Goal: Information Seeking & Learning: Learn about a topic

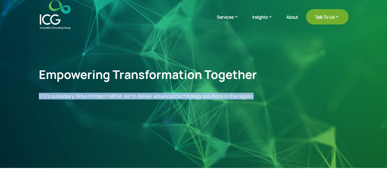
drag, startPoint x: 39, startPoint y: 97, endPoint x: 247, endPoint y: 126, distance: 210.8
click at [258, 102] on div "Empowering Transformation Together ICG’s subsidiary, Nityo Infotech MENA, set t…" at bounding box center [193, 83] width 309 height 47
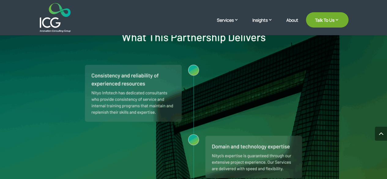
scroll to position [428, 0]
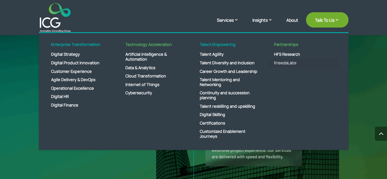
click at [285, 62] on link "KreedaLabs" at bounding box center [303, 63] width 70 height 9
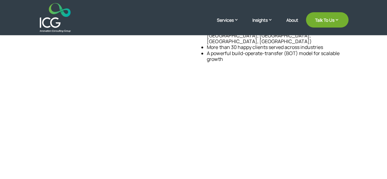
scroll to position [213, 0]
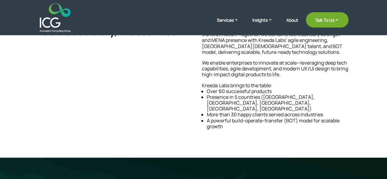
click at [363, 104] on div "Redefining Digital Innovation: ICG’s Subsidiary, Kreeda Labs As part of ICG’s e…" at bounding box center [193, 52] width 387 height 210
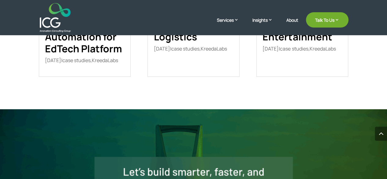
scroll to position [978, 0]
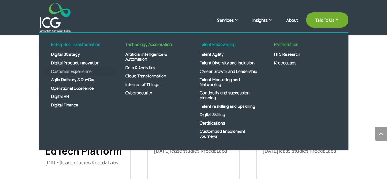
click at [62, 72] on link "Customer Experience" at bounding box center [80, 71] width 70 height 9
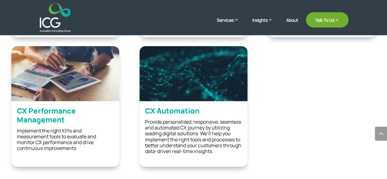
scroll to position [672, 0]
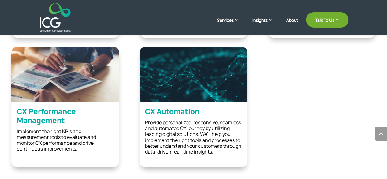
click at [44, 115] on h2 "CX Performance Management" at bounding box center [65, 117] width 97 height 21
drag, startPoint x: 46, startPoint y: 109, endPoint x: 61, endPoint y: 85, distance: 28.2
click at [46, 108] on h2 "CX Performance Management" at bounding box center [65, 117] width 97 height 21
click at [61, 84] on img at bounding box center [65, 74] width 108 height 55
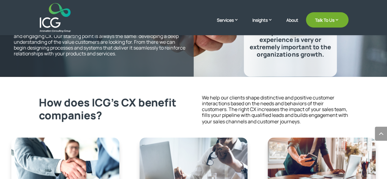
click at [193, 119] on div "How does ICG’s CX benefit companies? We help our clients shape distinctive and …" at bounding box center [193, 110] width 309 height 34
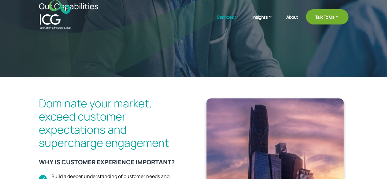
scroll to position [0, 0]
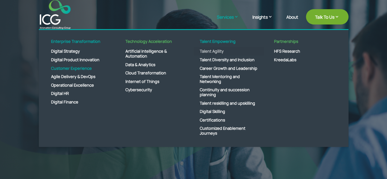
click at [205, 50] on link "Talent Agility" at bounding box center [229, 51] width 70 height 9
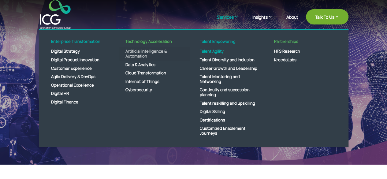
click at [153, 50] on link "Artificial intelligence & Automation" at bounding box center [154, 53] width 70 height 13
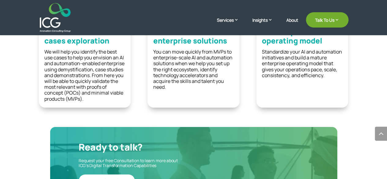
scroll to position [642, 0]
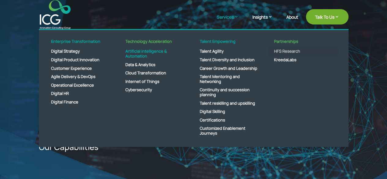
click at [281, 53] on link "HFS Research" at bounding box center [303, 51] width 70 height 9
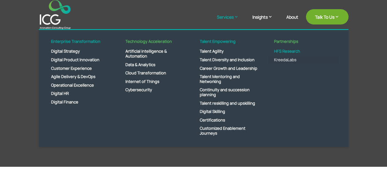
click at [287, 57] on link "KreedaLabs" at bounding box center [303, 60] width 70 height 9
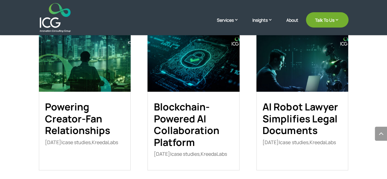
scroll to position [825, 0]
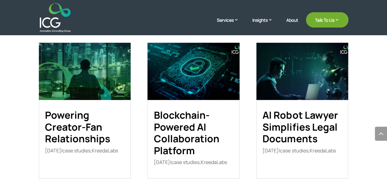
click at [86, 59] on img at bounding box center [85, 71] width 92 height 57
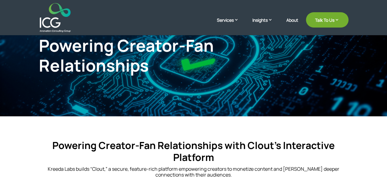
scroll to position [61, 0]
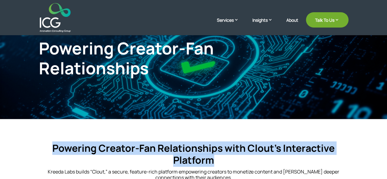
drag, startPoint x: 47, startPoint y: 147, endPoint x: 325, endPoint y: 158, distance: 278.4
click at [325, 158] on h4 "Powering Creator-Fan Relationships with Clout’s Interactive Platform" at bounding box center [193, 155] width 309 height 27
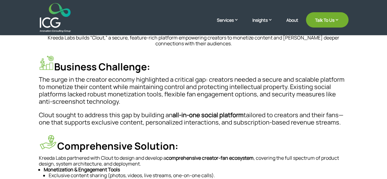
scroll to position [153, 0]
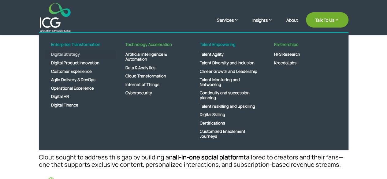
click at [66, 55] on link "Digital Strategy" at bounding box center [80, 54] width 70 height 9
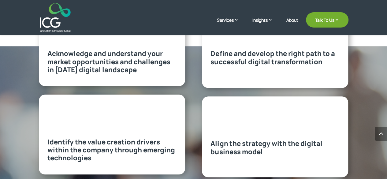
scroll to position [336, 0]
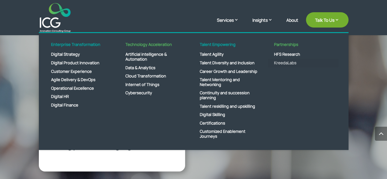
click at [276, 61] on link "KreedaLabs" at bounding box center [303, 63] width 70 height 9
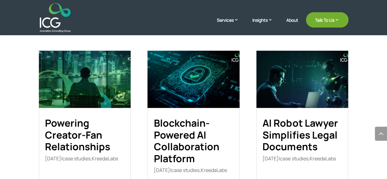
scroll to position [825, 0]
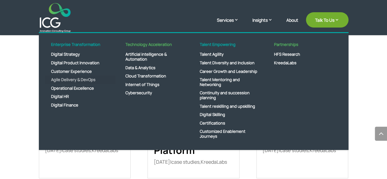
click at [79, 77] on link "Agile Delivery & DevOps" at bounding box center [80, 80] width 70 height 9
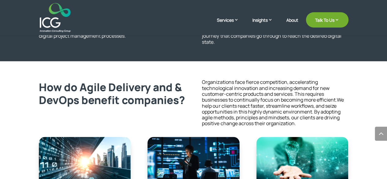
scroll to position [489, 0]
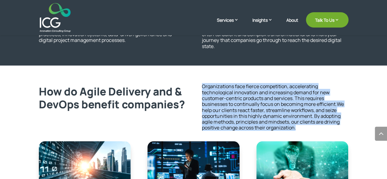
drag, startPoint x: 203, startPoint y: 86, endPoint x: 319, endPoint y: 127, distance: 123.6
click at [319, 127] on p "Organizations face fierce competition, accelerating technological innovation an…" at bounding box center [275, 106] width 146 height 47
click at [351, 113] on div "How do Agile Delivery and & DevOps benefit companies? Organizations face fierce…" at bounding box center [193, 99] width 387 height 69
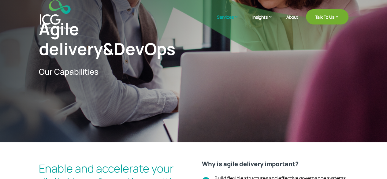
scroll to position [0, 0]
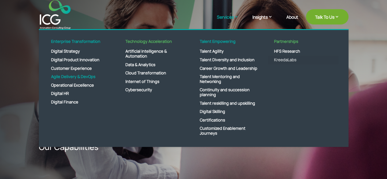
click at [286, 59] on link "KreedaLabs" at bounding box center [303, 60] width 70 height 9
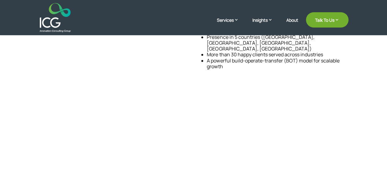
scroll to position [245, 0]
